Goal: Check status: Check status

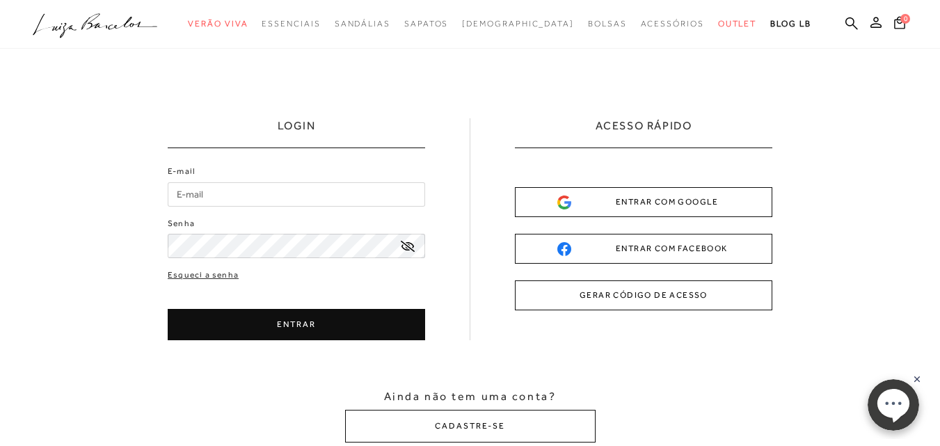
click at [222, 191] on input "E-mail" at bounding box center [296, 194] width 257 height 24
type input "[PERSON_NAME][EMAIL_ADDRESS][DOMAIN_NAME]"
click at [317, 330] on button "ENTRAR" at bounding box center [296, 324] width 257 height 31
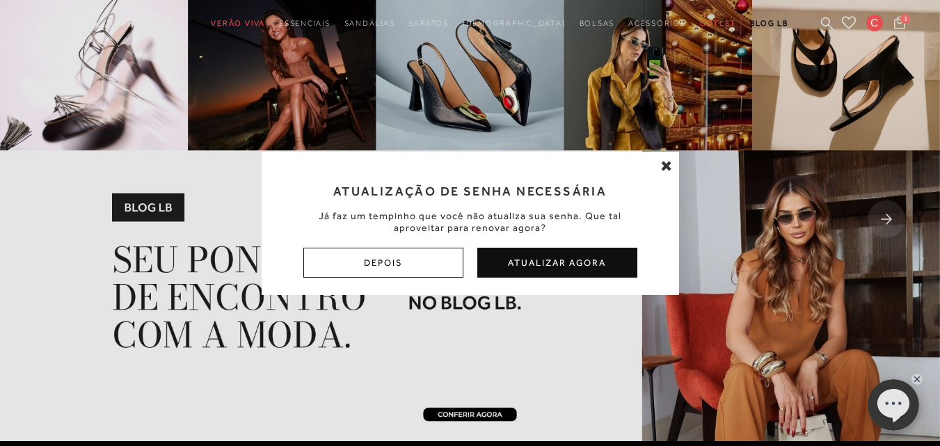
click at [847, 23] on div "Atualização de Senha Necessária Já faz um tempinho que você não atualiza sua se…" at bounding box center [470, 223] width 940 height 446
click at [850, 22] on div "Atualização de Senha Necessária Já faz um tempinho que você não atualiza sua se…" at bounding box center [470, 223] width 940 height 446
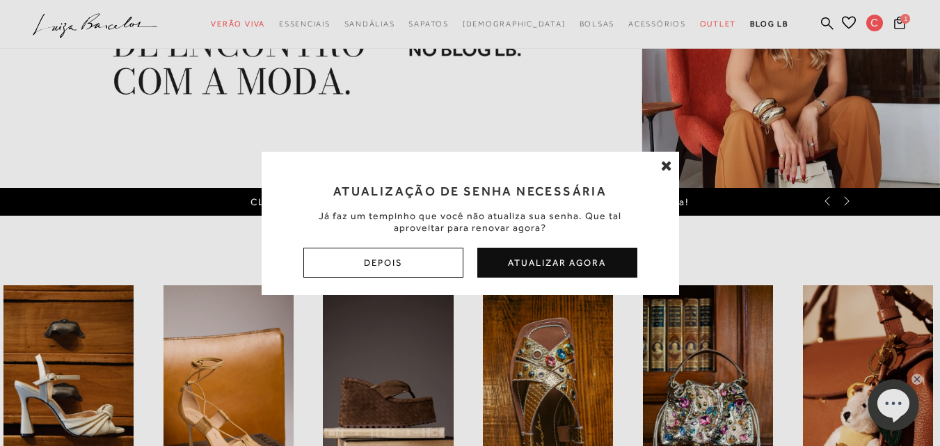
scroll to position [348, 0]
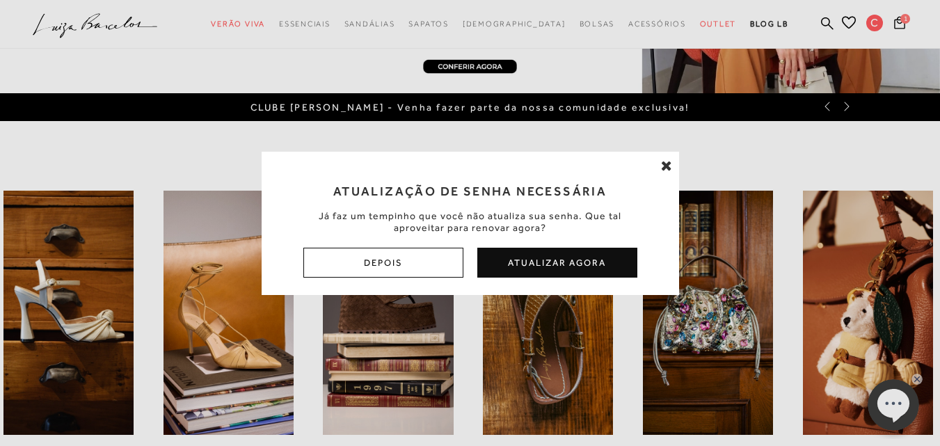
click at [670, 166] on icon at bounding box center [666, 166] width 11 height 14
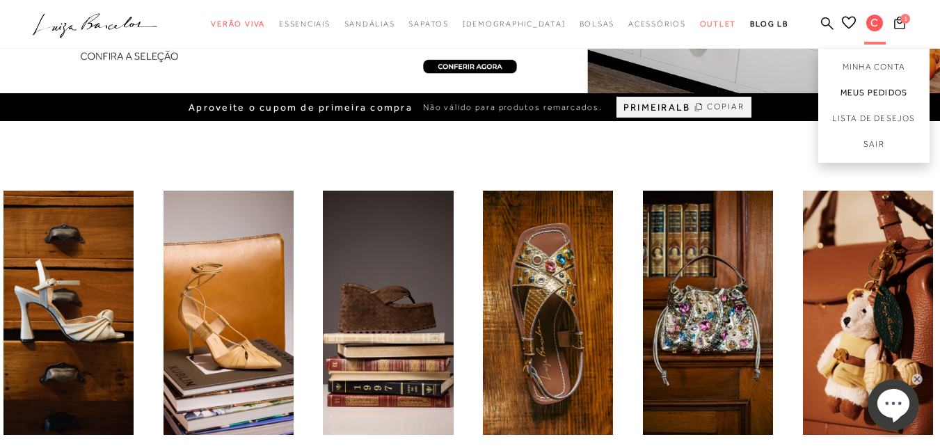
click at [842, 97] on link "Meus Pedidos" at bounding box center [873, 93] width 111 height 26
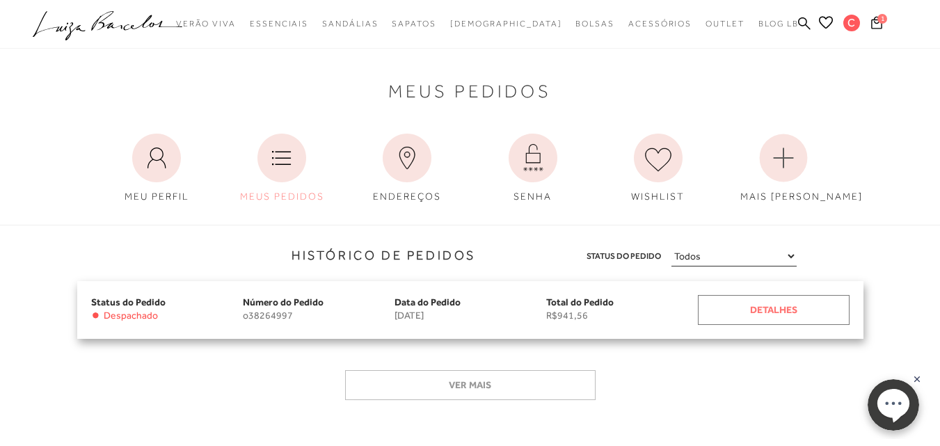
click at [764, 317] on div "Detalhes" at bounding box center [774, 310] width 152 height 30
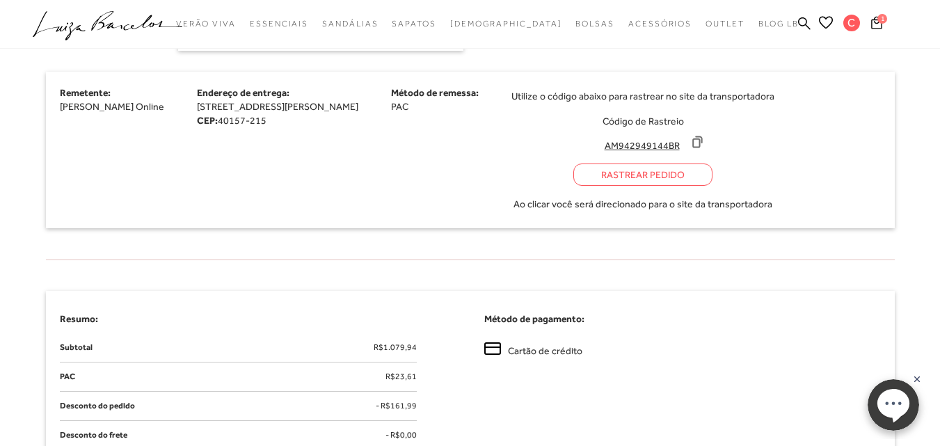
scroll to position [556, 0]
click at [642, 175] on div "Rastrear Pedido" at bounding box center [642, 174] width 139 height 22
click at [704, 141] on icon at bounding box center [697, 141] width 14 height 14
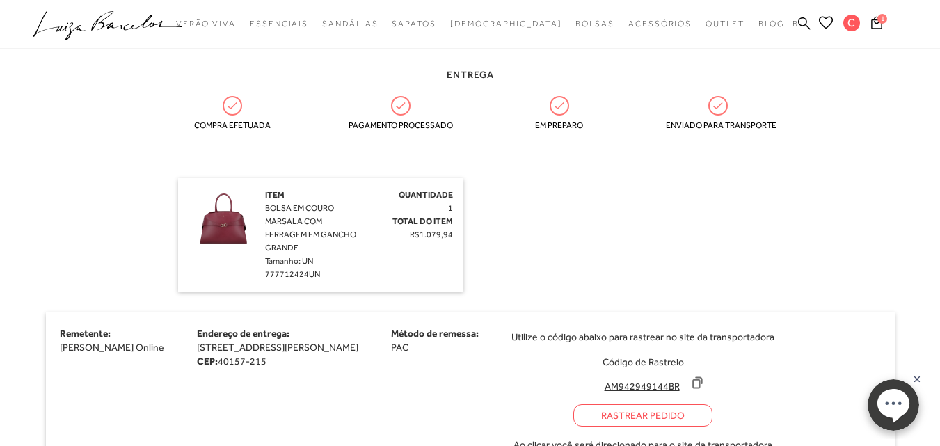
scroll to position [417, 0]
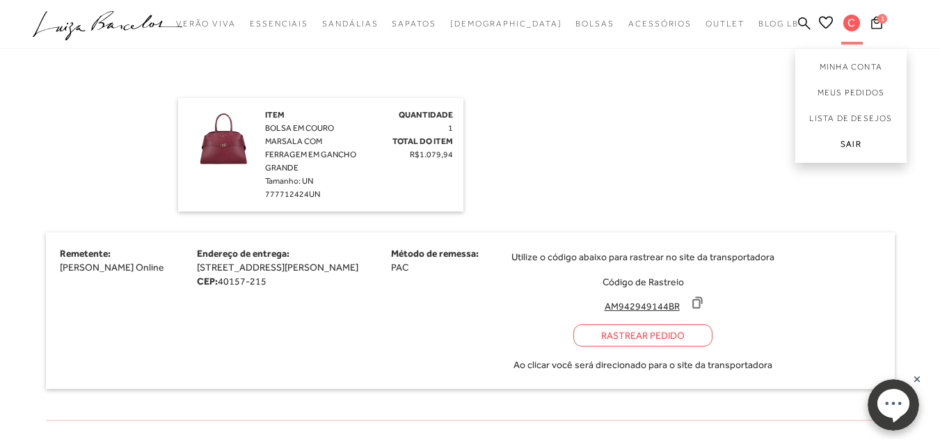
click at [853, 136] on link "Sair" at bounding box center [850, 146] width 111 height 31
